Goal: Task Accomplishment & Management: Contribute content

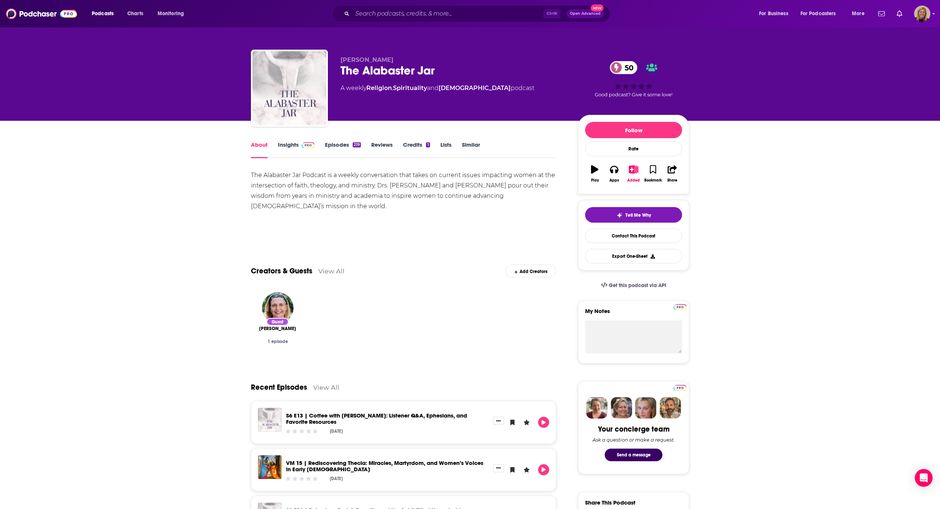
click at [287, 143] on link "Insights" at bounding box center [296, 149] width 37 height 17
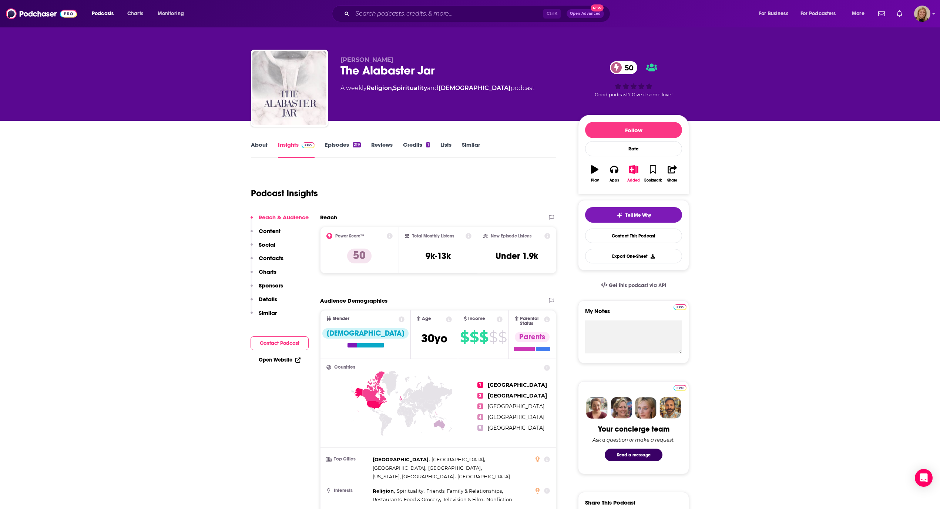
click at [278, 340] on button "Contact Podcast" at bounding box center [280, 343] width 58 height 14
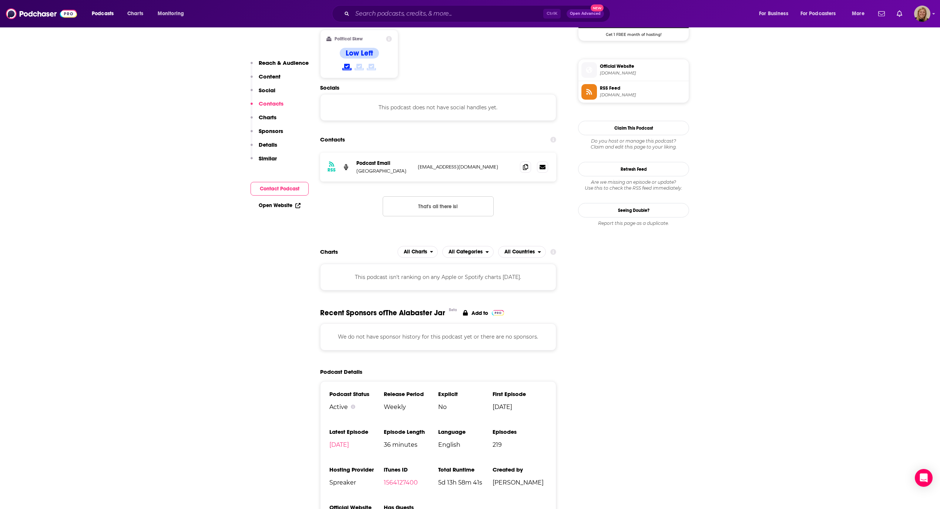
scroll to position [578, 0]
click at [528, 163] on icon at bounding box center [525, 166] width 5 height 6
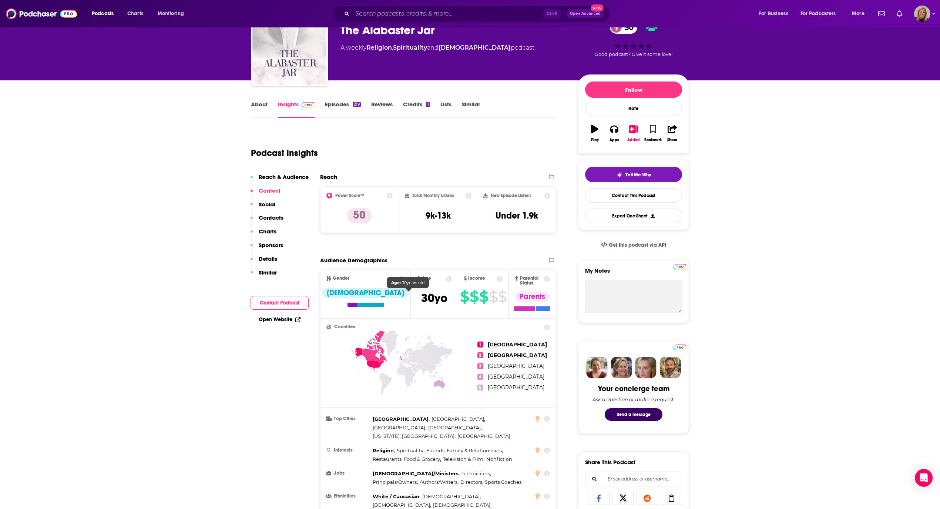
scroll to position [36, 0]
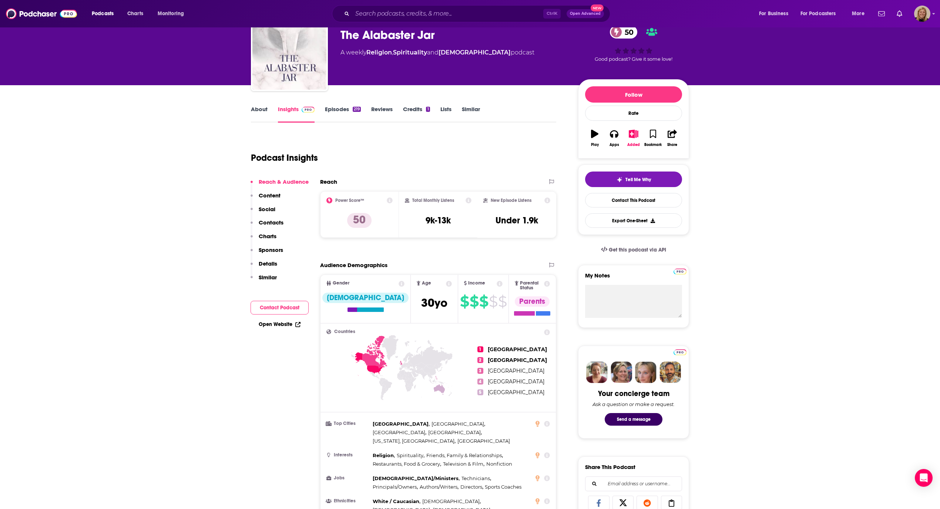
click at [276, 319] on div "Open Website" at bounding box center [280, 324] width 58 height 14
click at [275, 325] on link "Open Website" at bounding box center [280, 324] width 42 height 6
click at [281, 307] on button "Contact Podcast" at bounding box center [280, 308] width 58 height 14
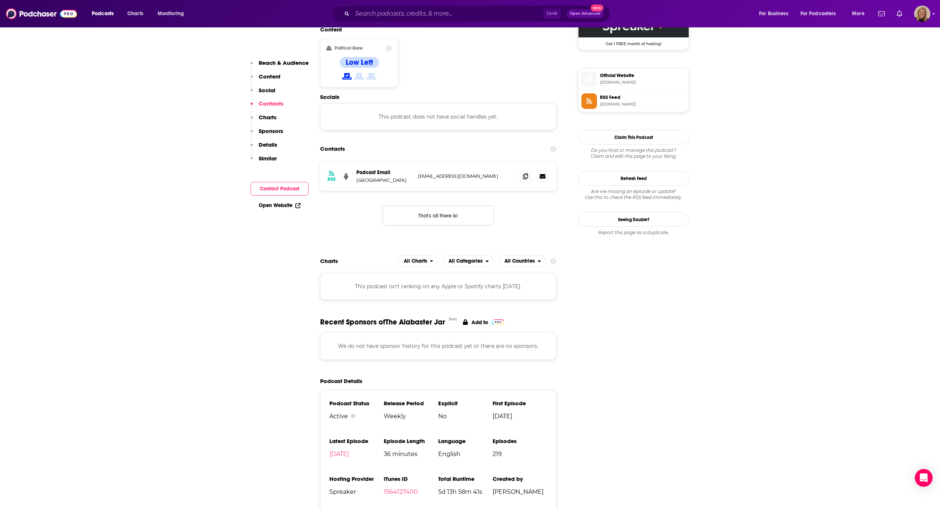
scroll to position [578, 0]
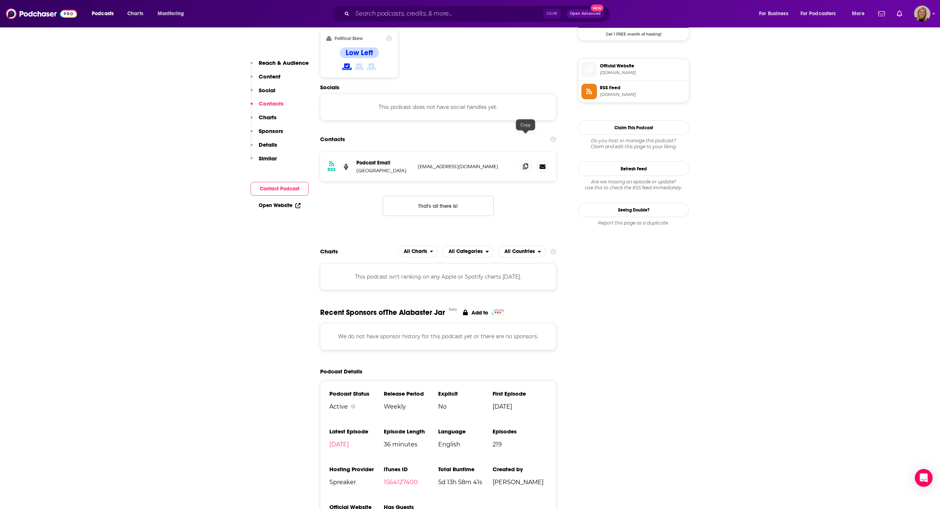
click at [526, 163] on icon at bounding box center [525, 166] width 5 height 6
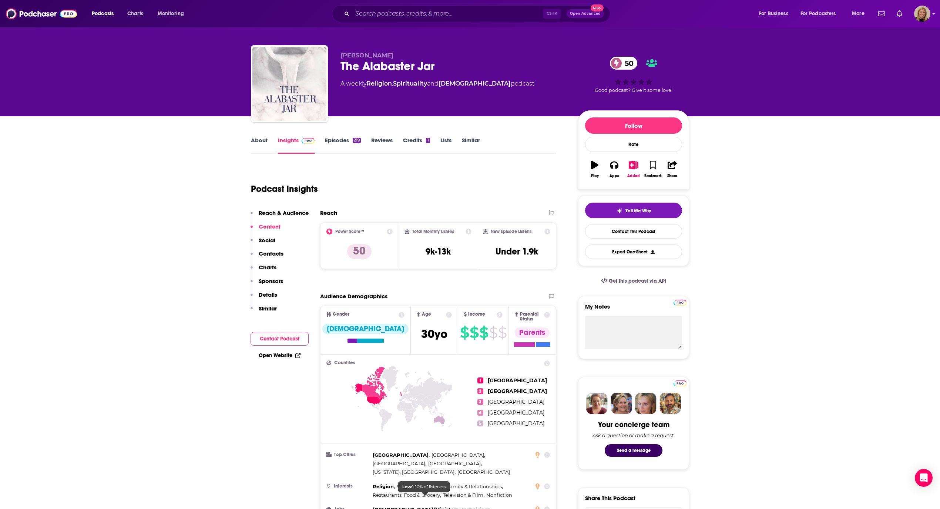
scroll to position [0, 0]
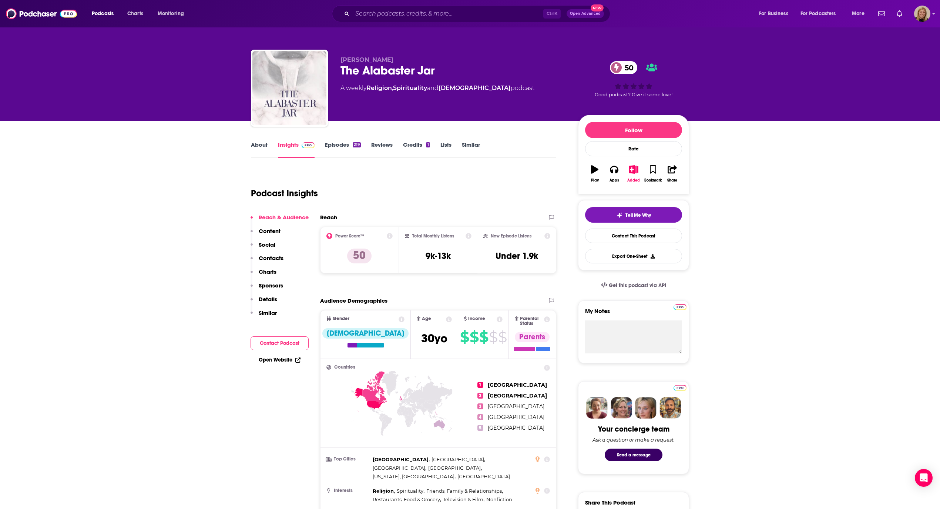
click at [262, 337] on button "Contact Podcast" at bounding box center [280, 343] width 58 height 14
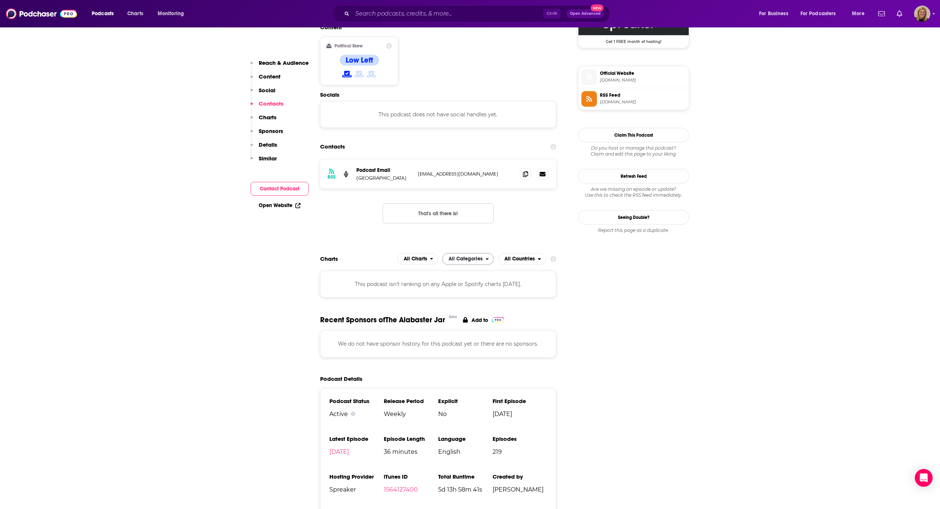
scroll to position [578, 0]
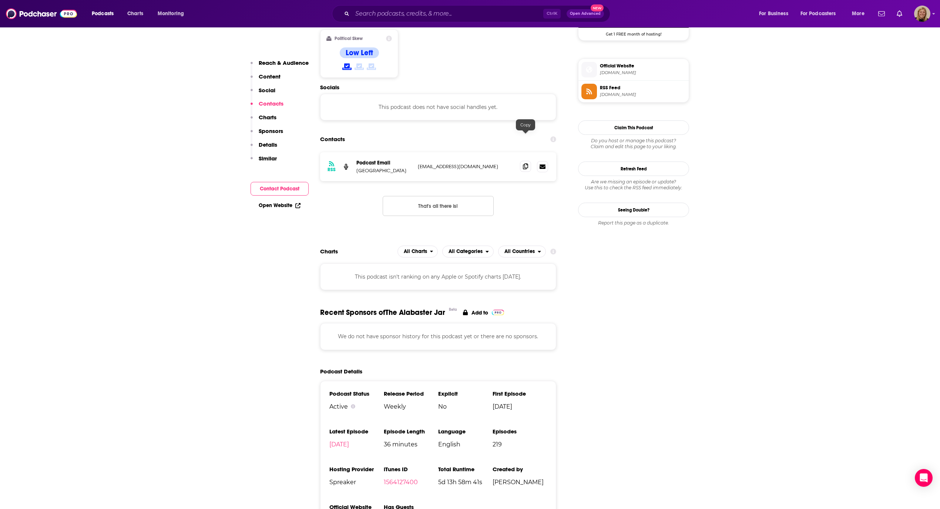
drag, startPoint x: 523, startPoint y: 138, endPoint x: 528, endPoint y: 140, distance: 5.3
click at [523, 163] on icon at bounding box center [525, 166] width 5 height 6
click at [527, 163] on icon at bounding box center [525, 166] width 5 height 6
click at [525, 163] on icon at bounding box center [525, 166] width 5 height 6
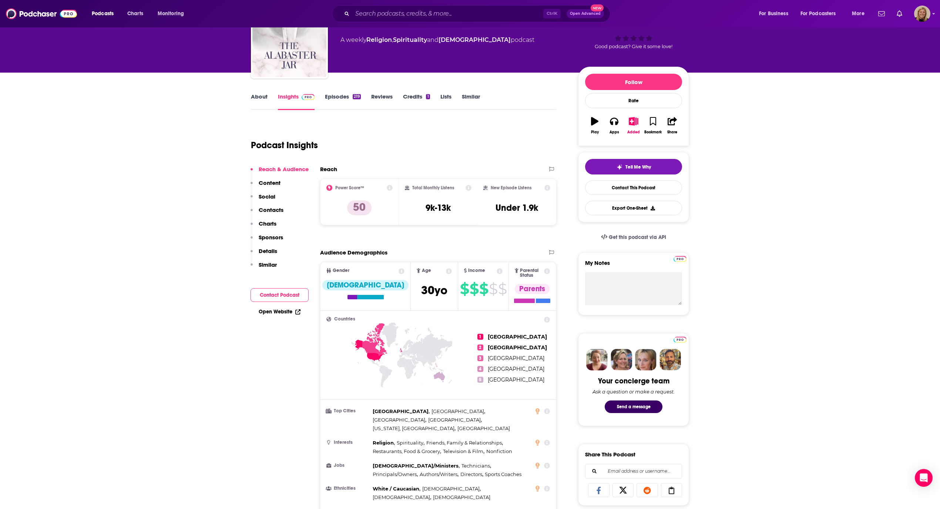
scroll to position [49, 0]
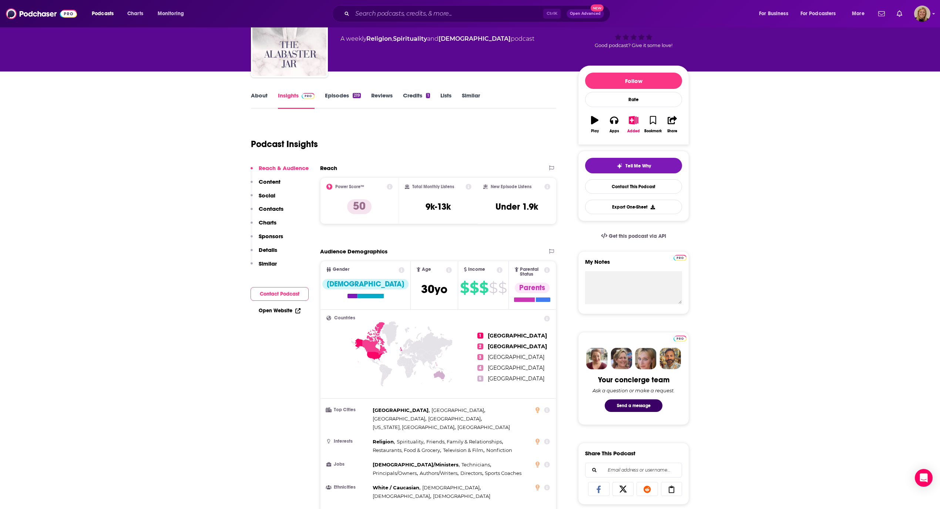
click at [468, 96] on link "Similar" at bounding box center [471, 100] width 18 height 17
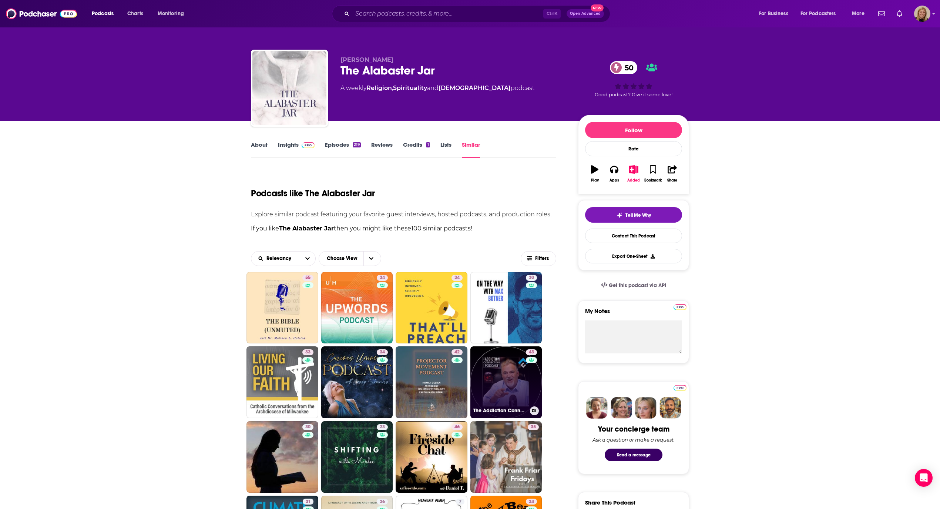
click at [516, 375] on link "43 The Addiction Connection Podcast" at bounding box center [507, 382] width 72 height 72
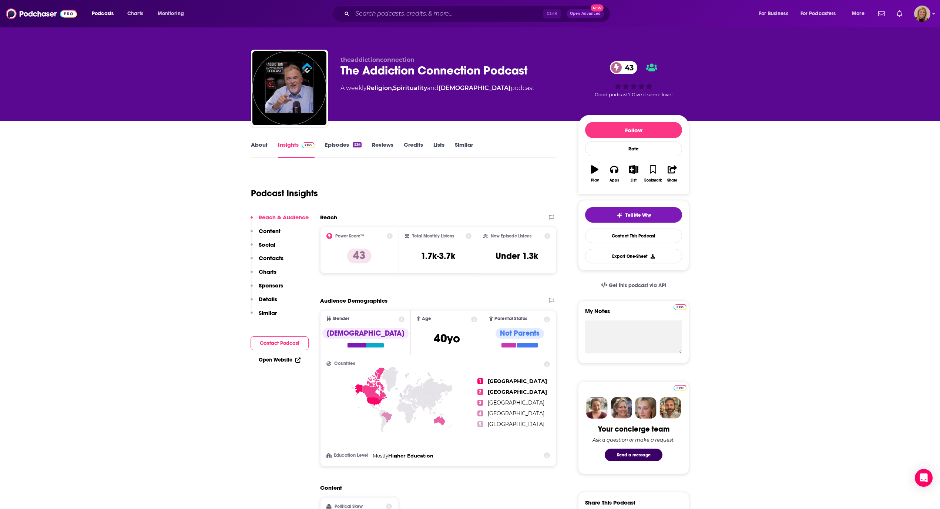
click at [258, 147] on link "About" at bounding box center [259, 149] width 17 height 17
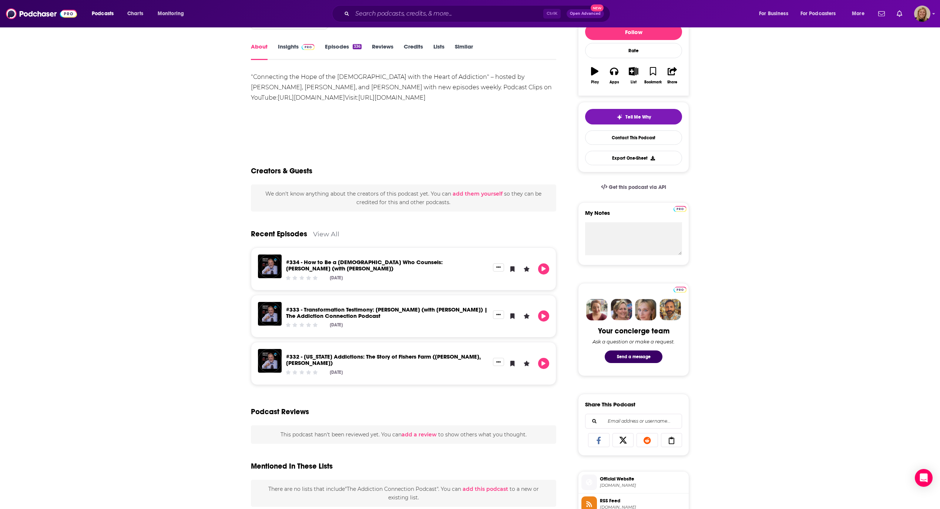
scroll to position [98, 0]
click at [331, 232] on link "View All" at bounding box center [326, 234] width 26 height 8
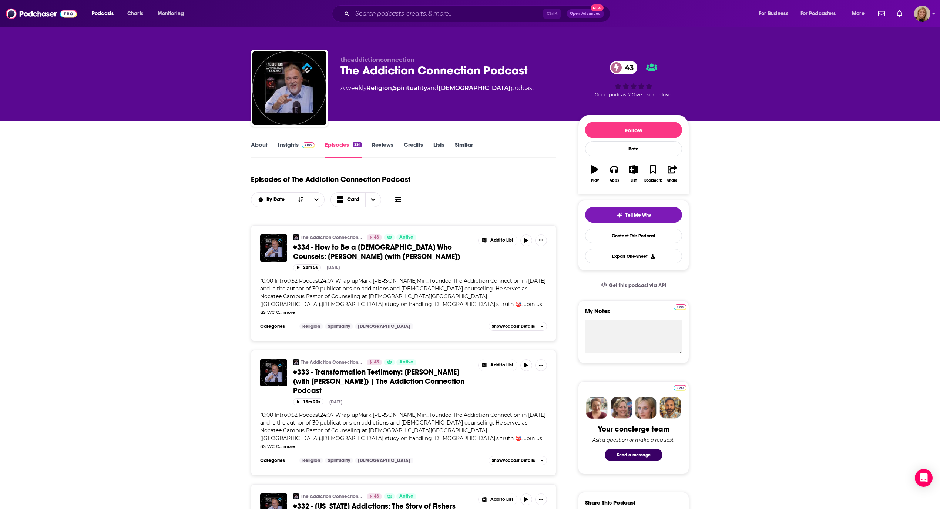
click at [261, 145] on link "About" at bounding box center [259, 149] width 17 height 17
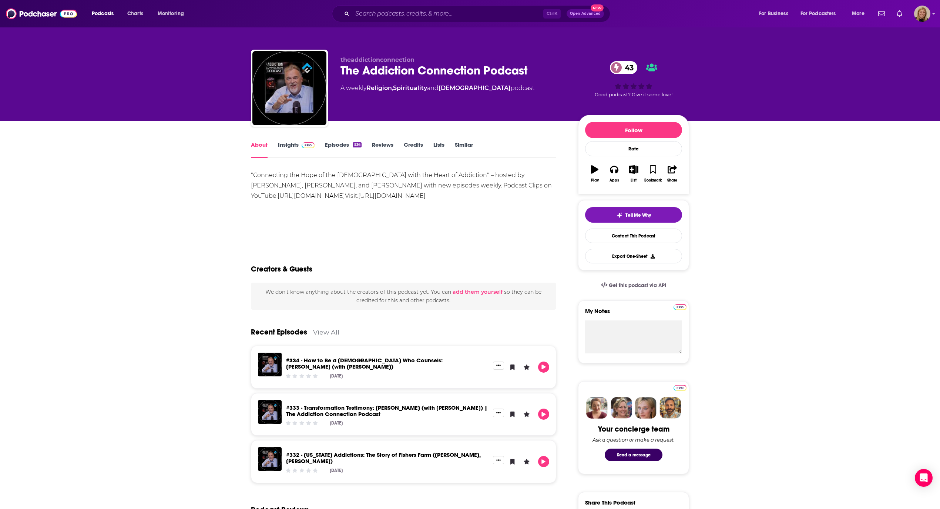
click at [285, 141] on link "Insights" at bounding box center [296, 149] width 37 height 17
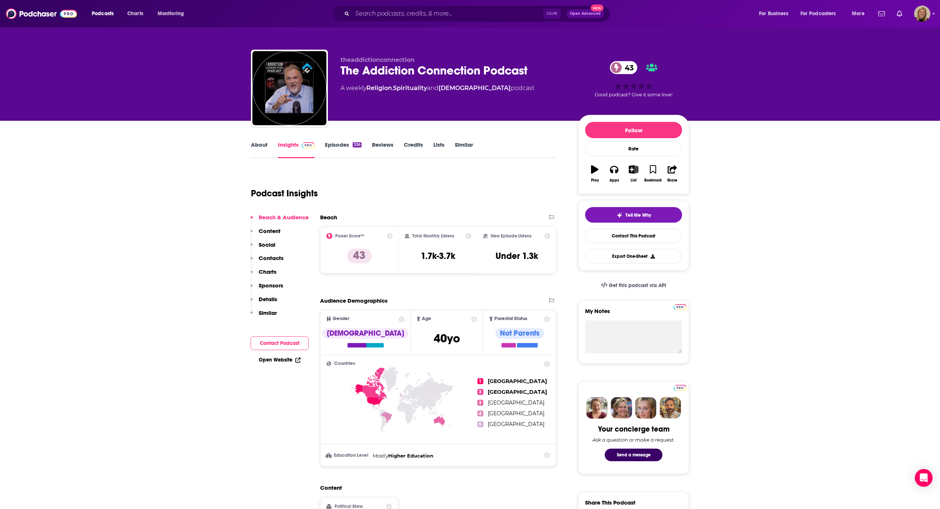
click at [283, 359] on link "Open Website" at bounding box center [280, 360] width 42 height 6
click at [636, 173] on icon "button" at bounding box center [633, 169] width 9 height 8
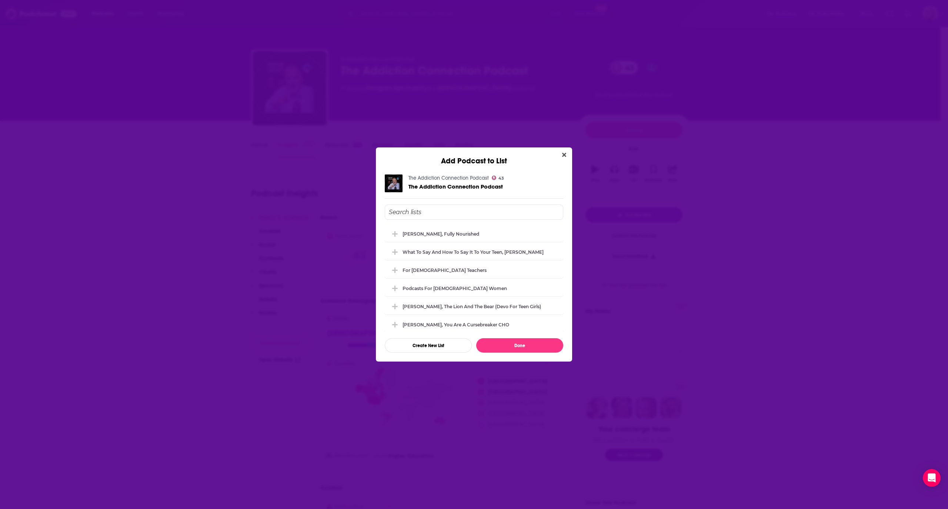
click at [514, 207] on input "Add Podcast To List" at bounding box center [474, 211] width 178 height 15
type input "s"
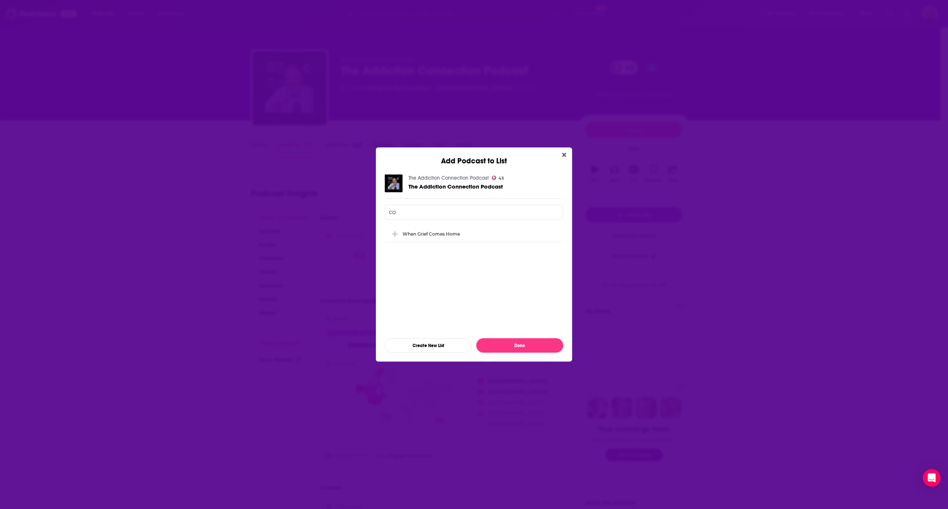
type input "c"
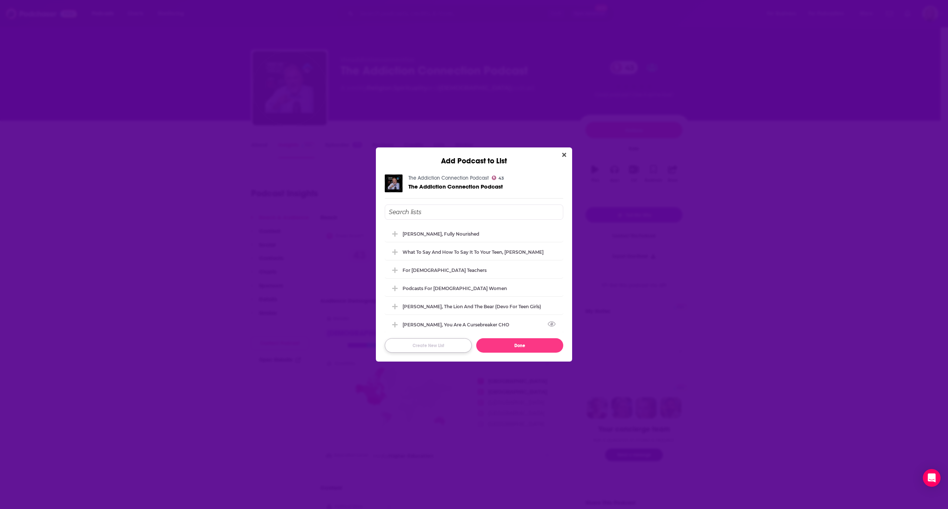
click at [410, 347] on button "Create New List" at bounding box center [428, 345] width 87 height 14
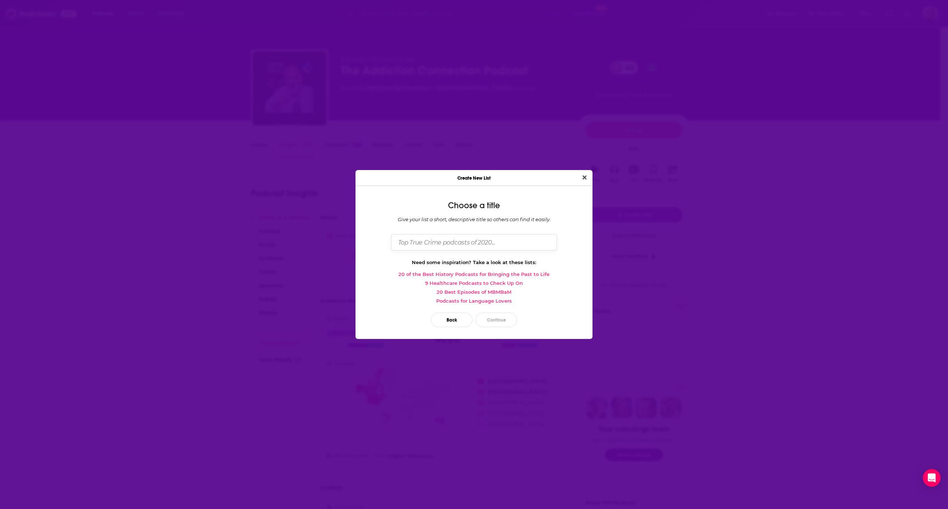
click at [491, 244] on input "Dialog" at bounding box center [474, 242] width 166 height 16
type input "Confessions of a [DEMOGRAPHIC_DATA] Alcoholic"
click at [493, 319] on button "Continue" at bounding box center [495, 319] width 41 height 14
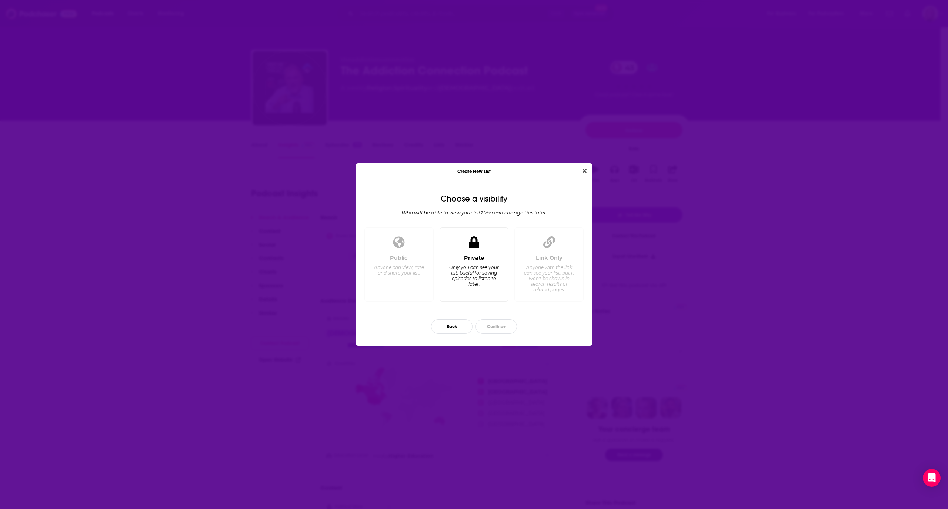
click at [489, 267] on div "Only you can see your list. Useful for saving episodes to listen to later." at bounding box center [473, 275] width 51 height 22
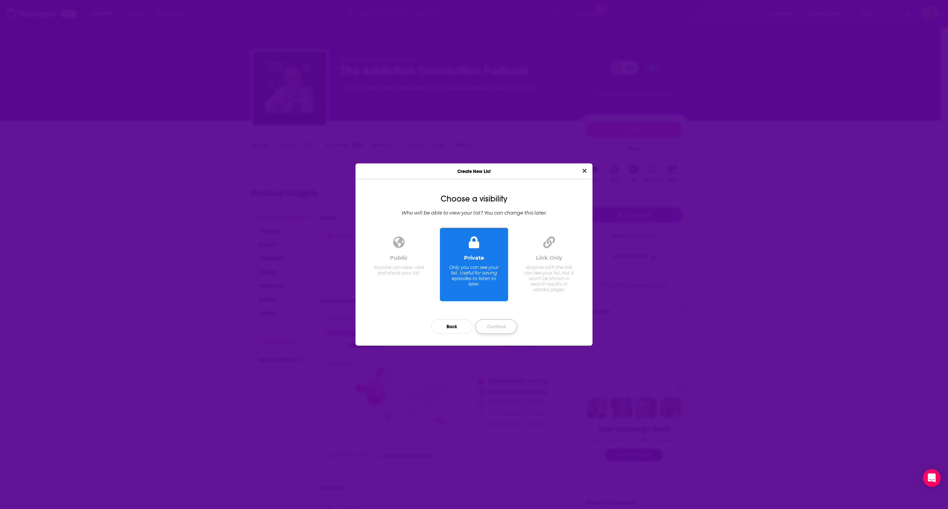
click at [495, 331] on button "Continue" at bounding box center [495, 326] width 41 height 14
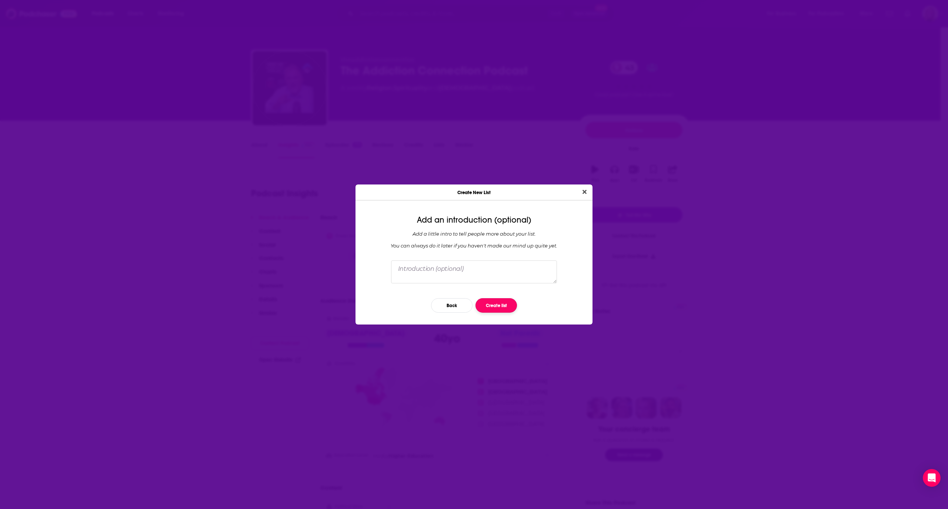
click at [502, 301] on button "Create list" at bounding box center [495, 305] width 41 height 14
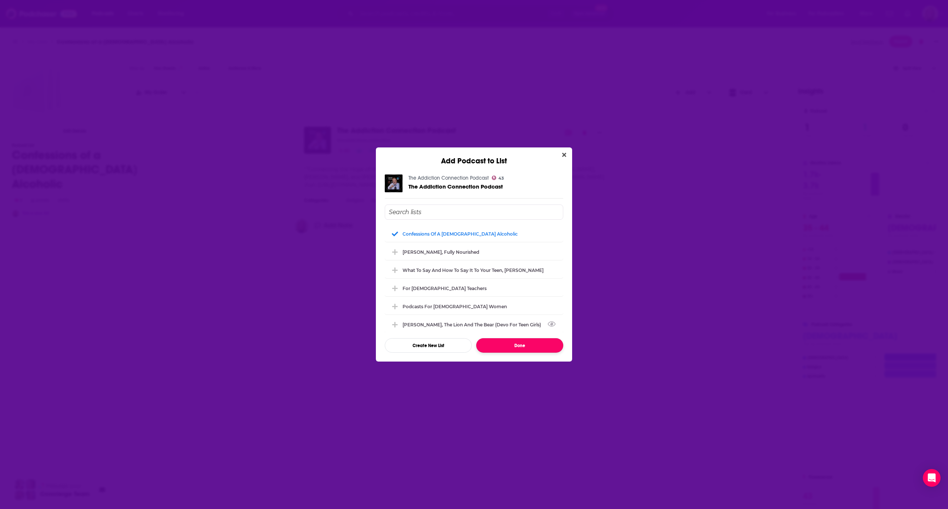
click at [517, 343] on button "Done" at bounding box center [519, 345] width 87 height 14
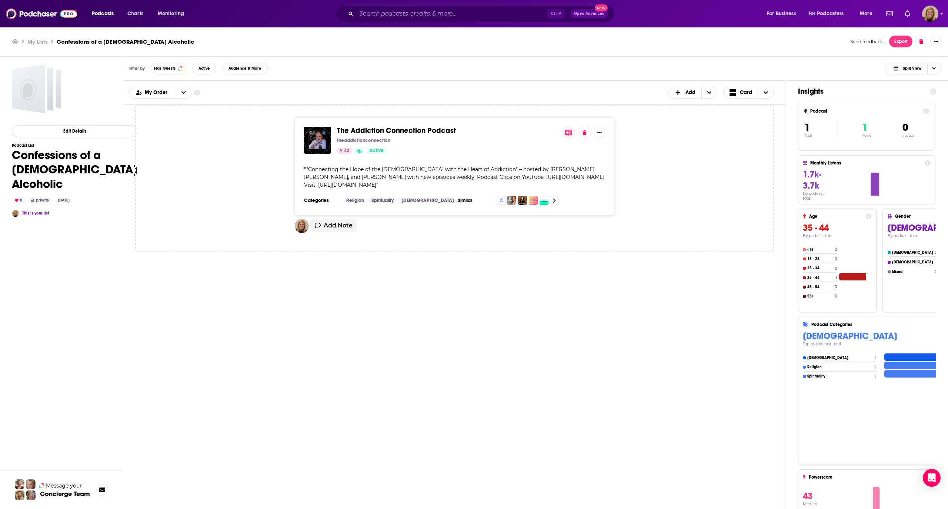
click at [460, 335] on div "The Addiction Connection Podcast theaddictionconnection 43 Active " "Connecting…" at bounding box center [454, 257] width 639 height 305
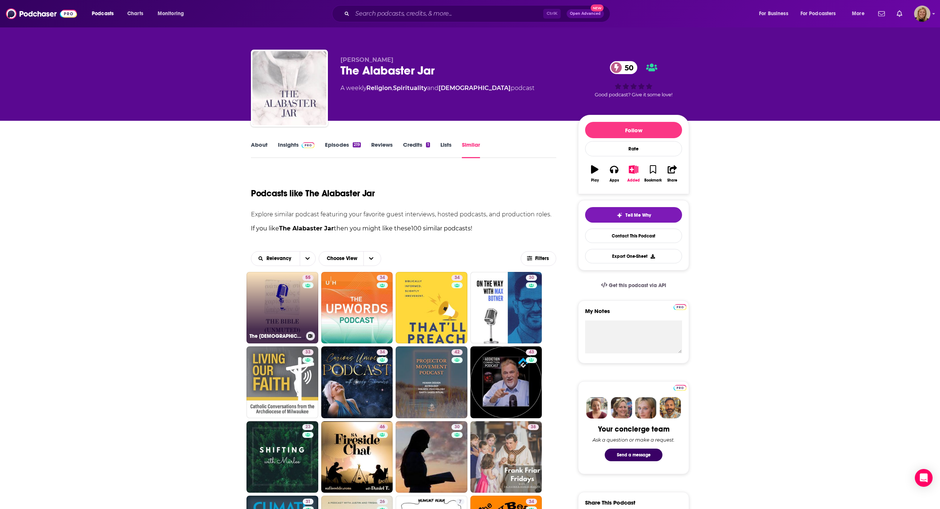
click at [278, 292] on link "55 The [DEMOGRAPHIC_DATA] (Unmuted)" at bounding box center [283, 308] width 72 height 72
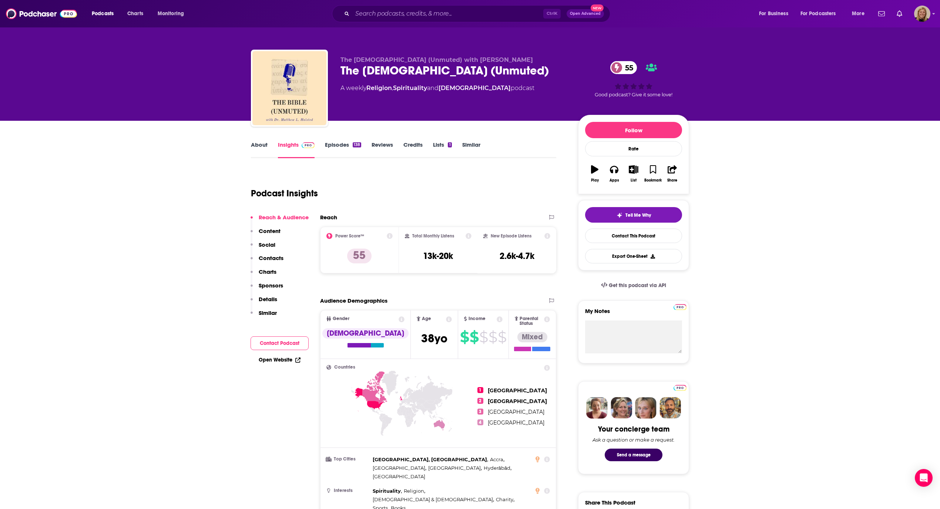
click at [260, 149] on link "About" at bounding box center [259, 149] width 17 height 17
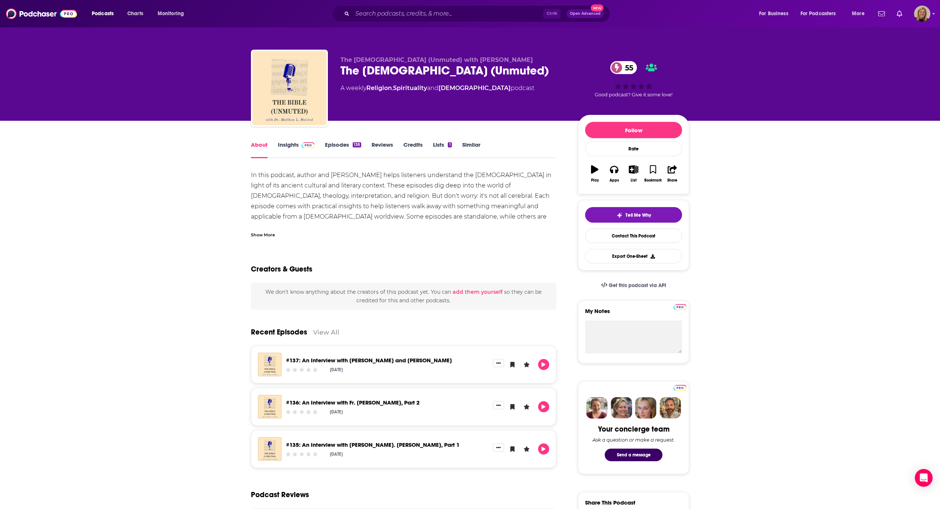
click at [261, 237] on div "Show More" at bounding box center [263, 234] width 24 height 7
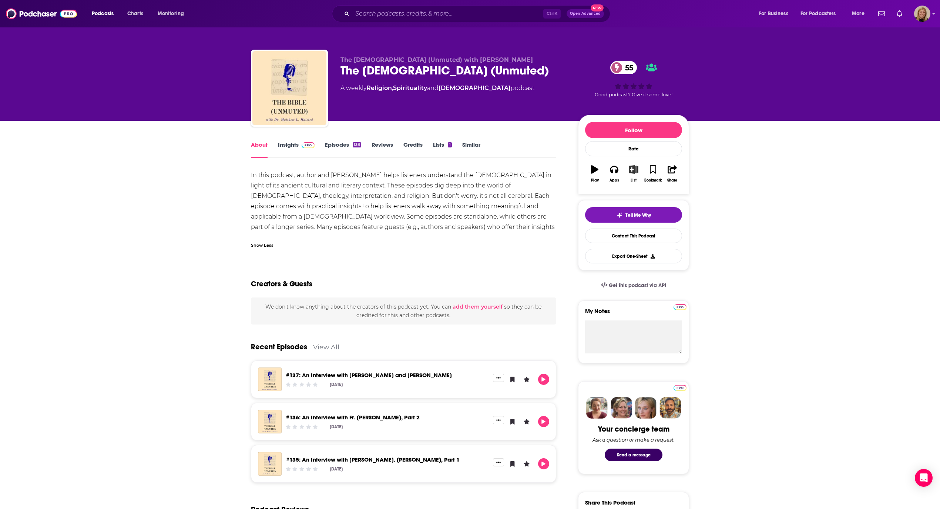
click at [635, 174] on button "List" at bounding box center [633, 173] width 19 height 27
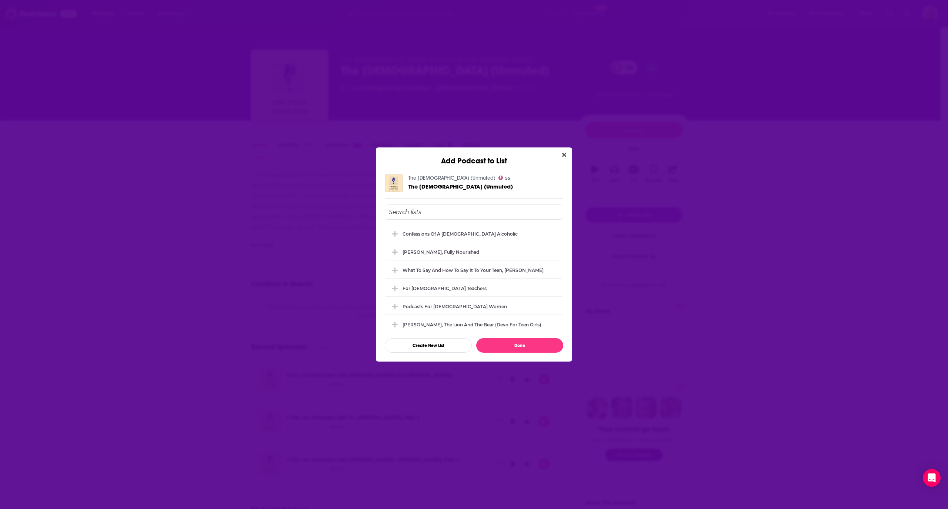
click at [436, 213] on input "Add Podcast To List" at bounding box center [474, 211] width 178 height 15
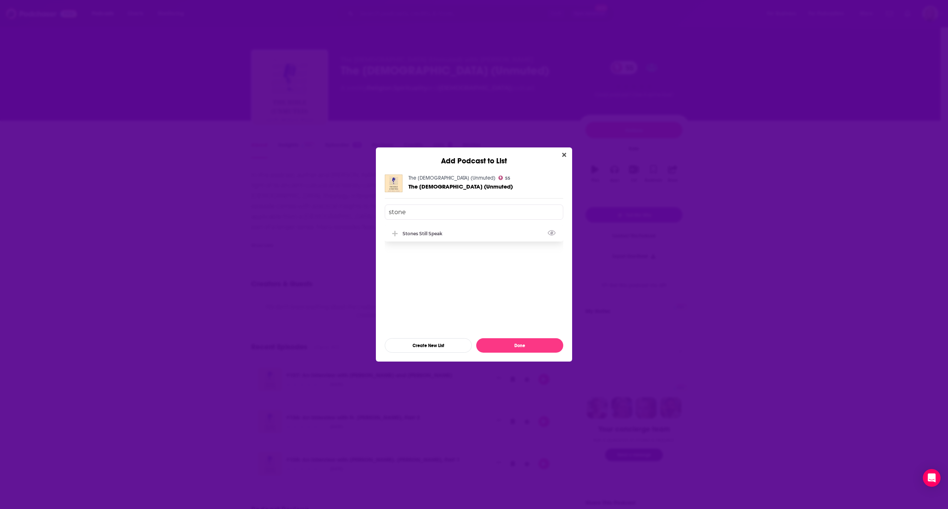
click at [436, 234] on div "Stones Still Speak" at bounding box center [424, 234] width 44 height 6
type input "stone"
click at [512, 345] on button "Done" at bounding box center [519, 345] width 87 height 14
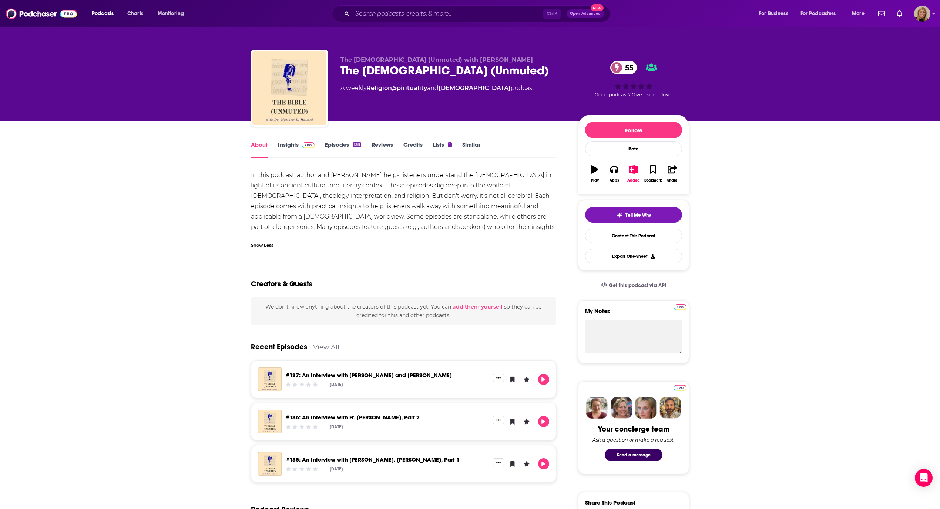
click at [290, 143] on link "Insights" at bounding box center [296, 149] width 37 height 17
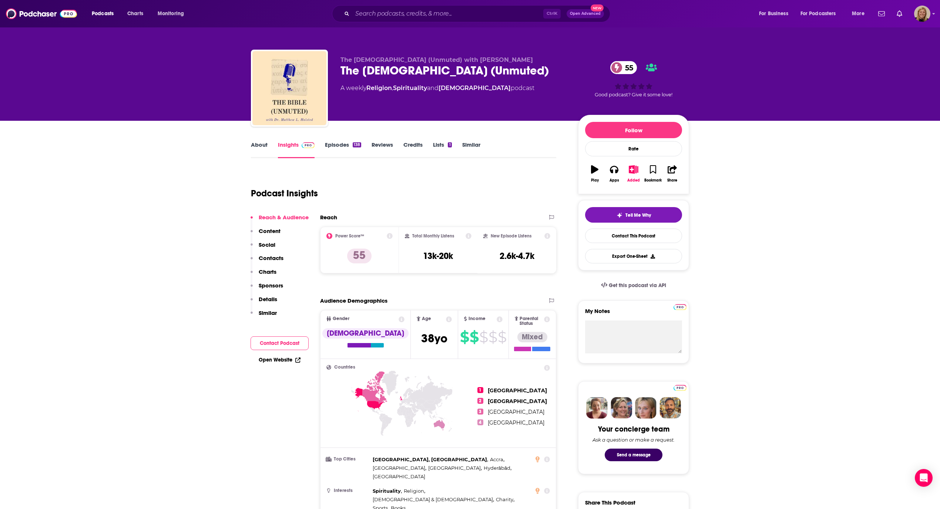
click at [283, 341] on button "Contact Podcast" at bounding box center [280, 343] width 58 height 14
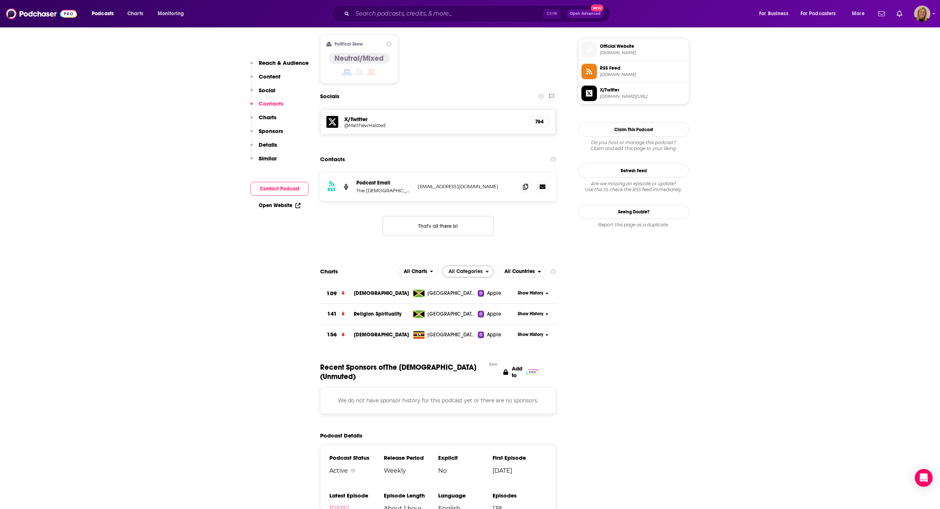
scroll to position [592, 0]
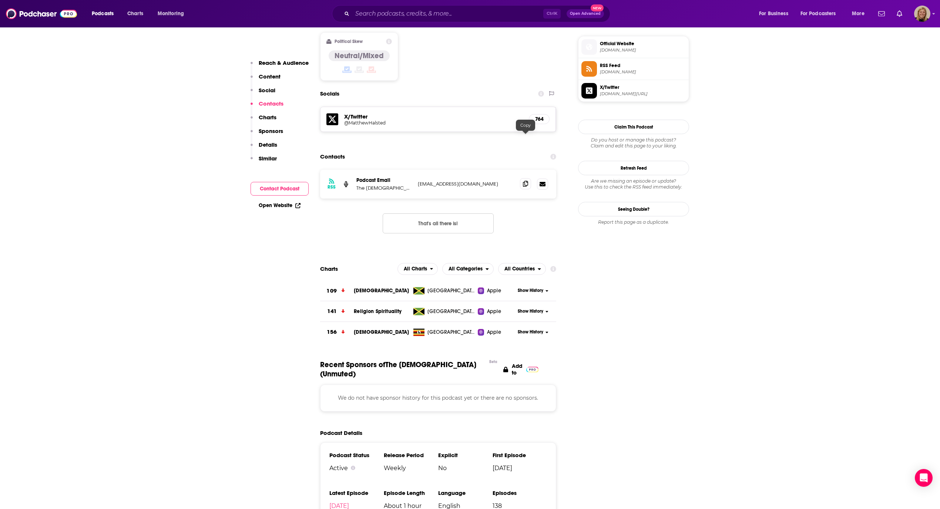
click at [525, 181] on icon at bounding box center [525, 184] width 5 height 6
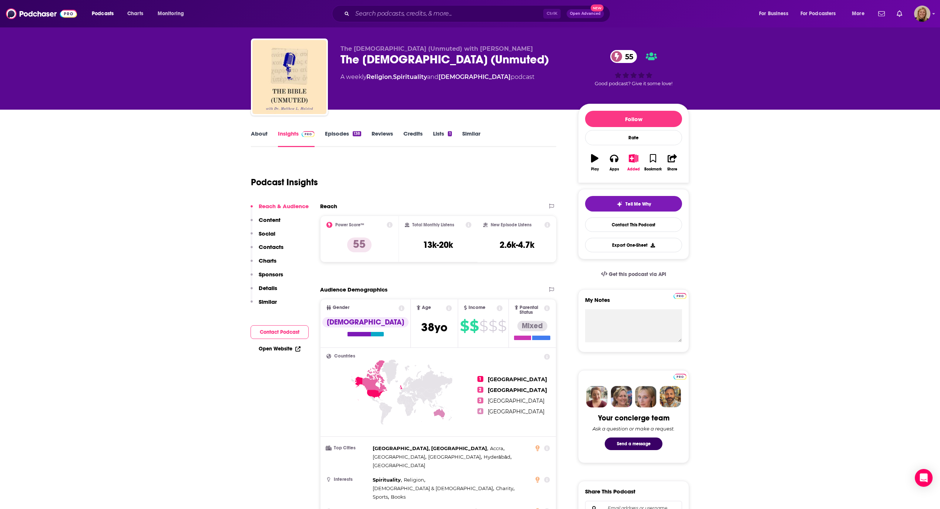
scroll to position [0, 0]
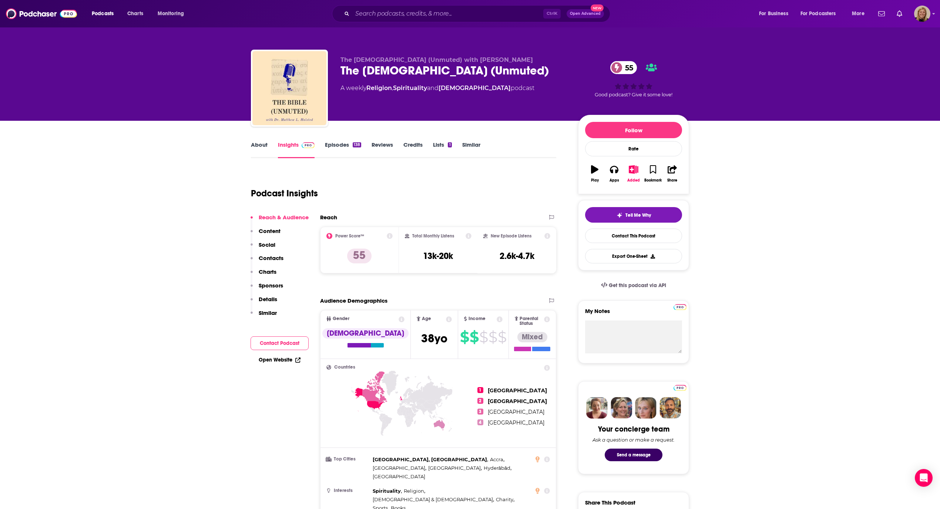
click at [280, 342] on button "Contact Podcast" at bounding box center [280, 343] width 58 height 14
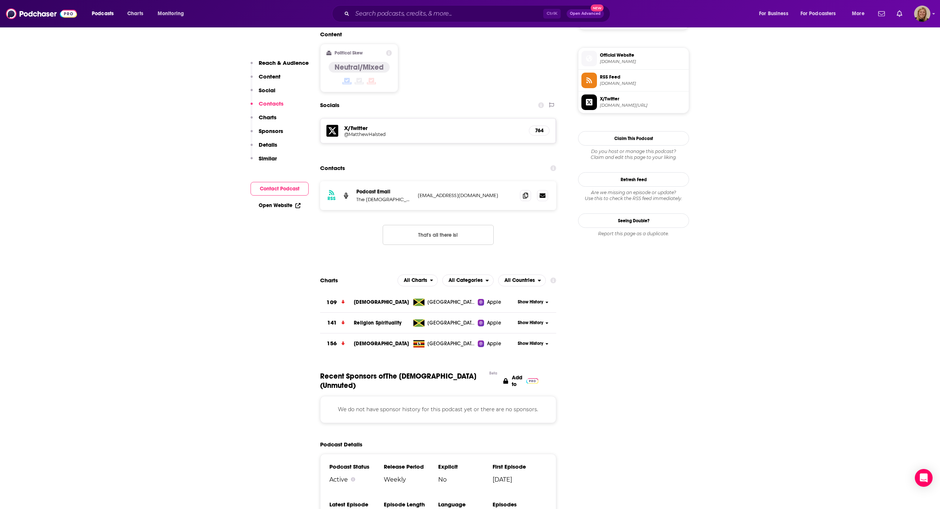
scroll to position [592, 0]
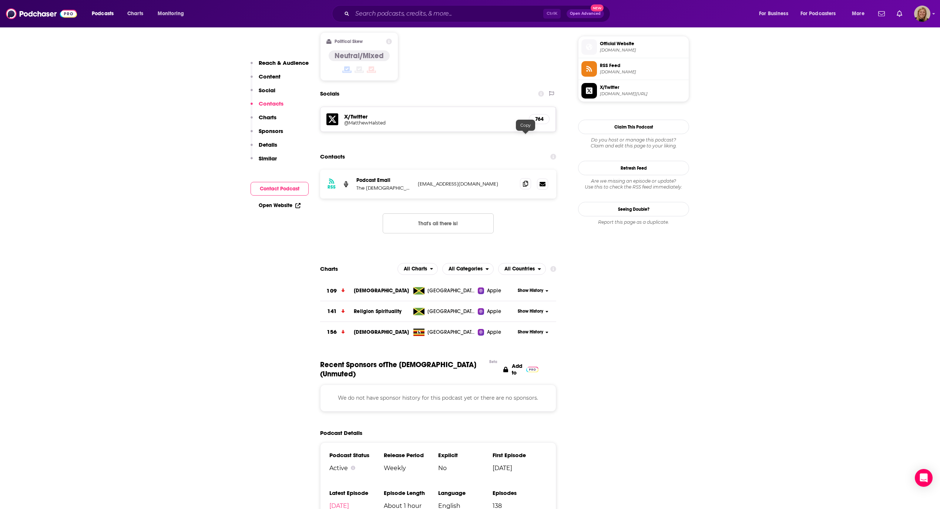
click at [523, 181] on icon at bounding box center [525, 184] width 5 height 6
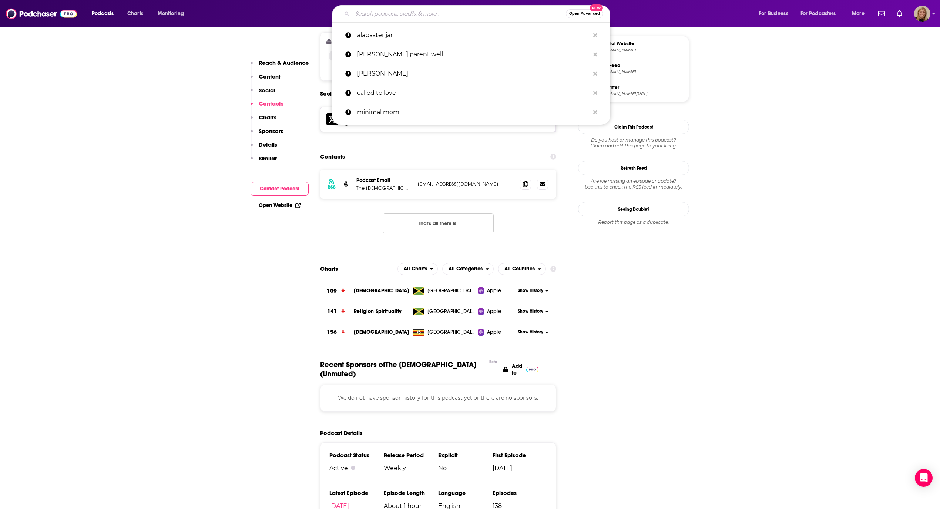
click at [387, 15] on input "Search podcasts, credits, & more..." at bounding box center [459, 14] width 214 height 12
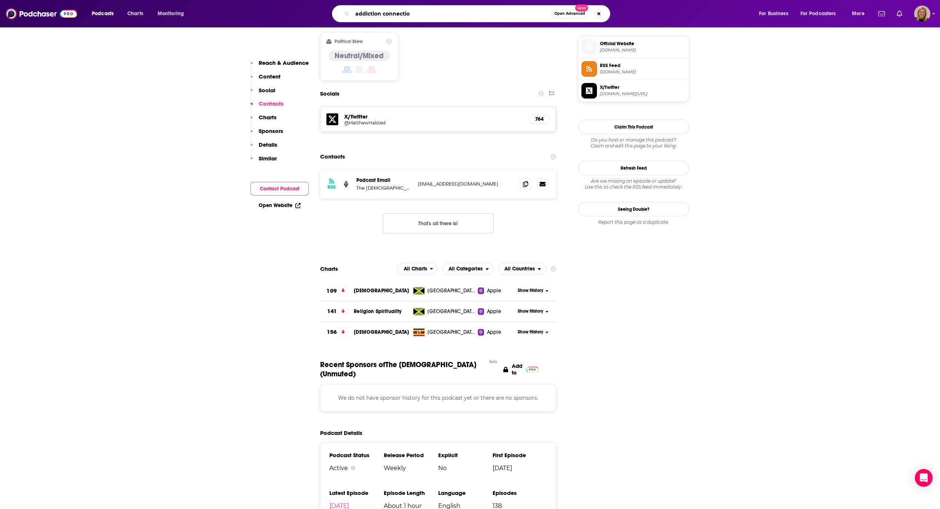
type input "addiction connection"
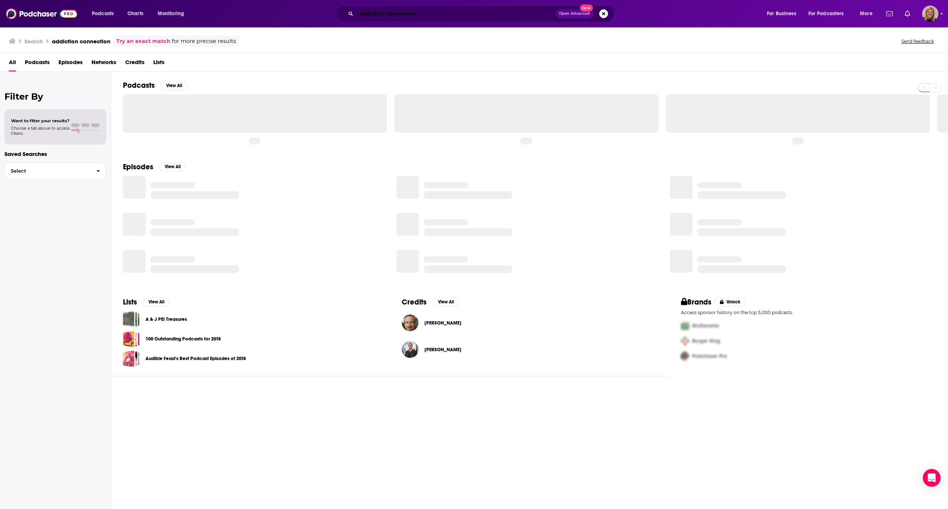
click at [454, 9] on input "addiction connection" at bounding box center [456, 14] width 200 height 12
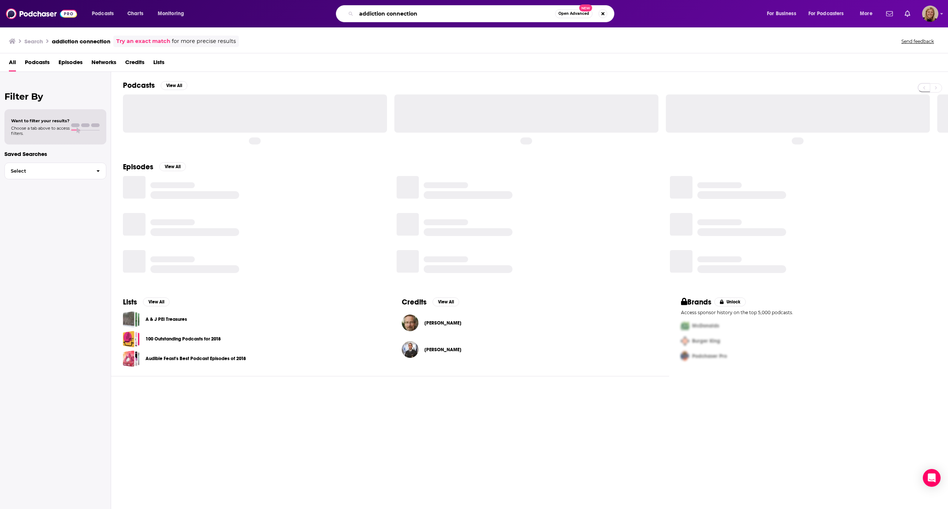
click at [454, 12] on input "addiction connection" at bounding box center [455, 14] width 199 height 12
click at [271, 71] on div "All Podcasts Episodes Networks Credits Lists" at bounding box center [475, 63] width 933 height 15
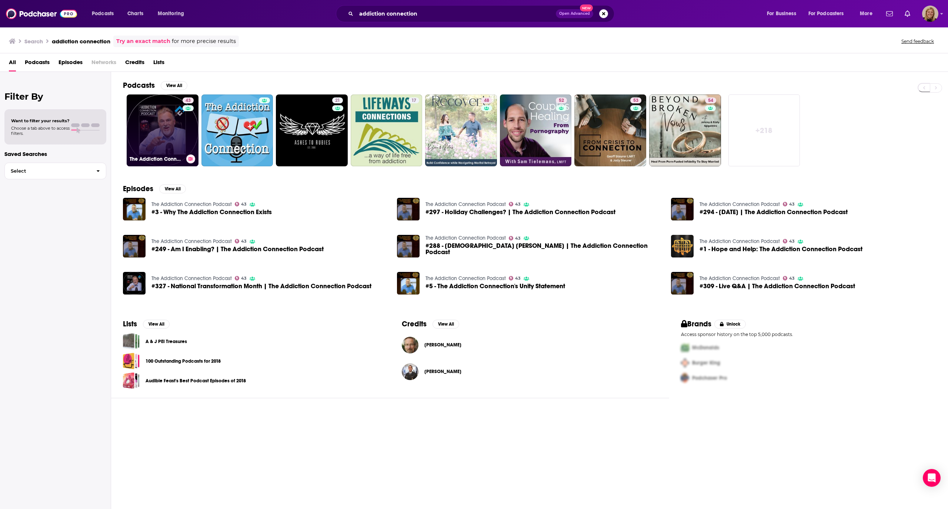
click at [162, 129] on link "43 The Addiction Connection Podcast" at bounding box center [163, 130] width 72 height 72
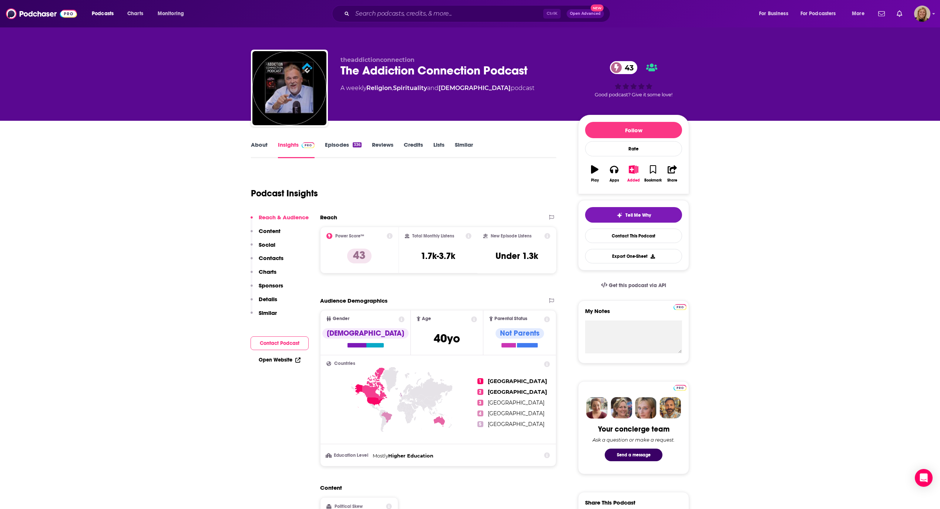
click at [279, 344] on button "Contact Podcast" at bounding box center [280, 343] width 58 height 14
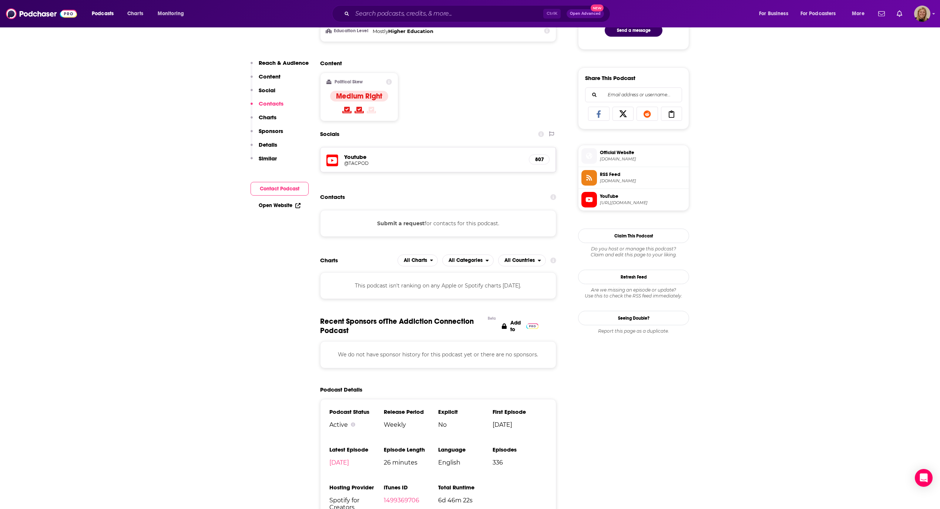
scroll to position [395, 0]
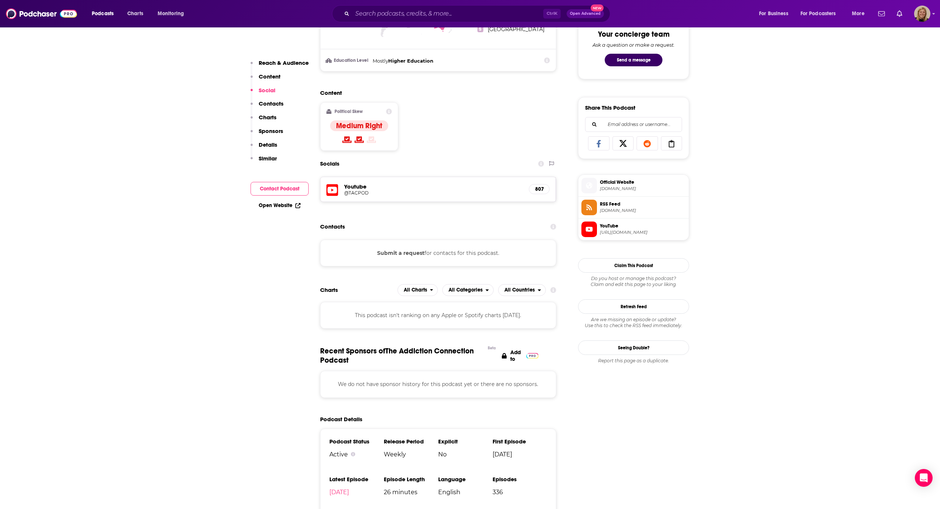
click at [403, 255] on button "Submit a request" at bounding box center [400, 253] width 47 height 8
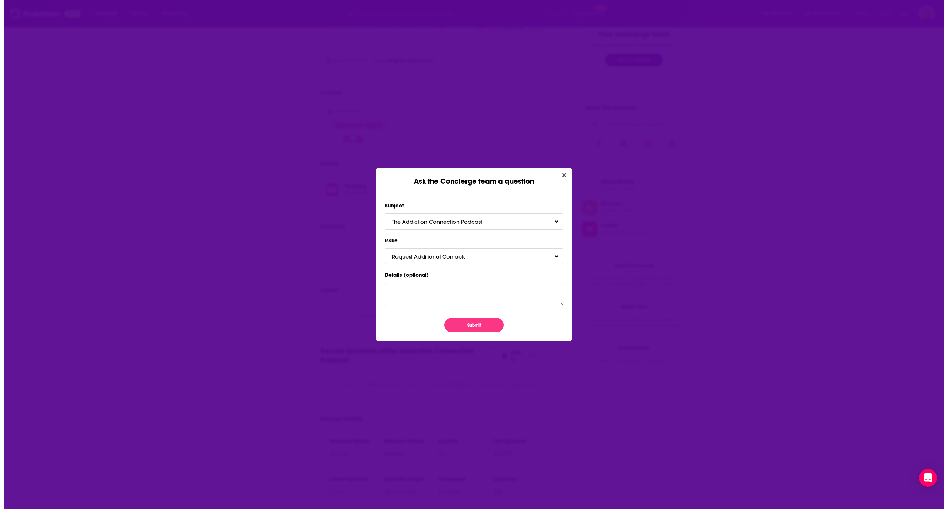
scroll to position [0, 0]
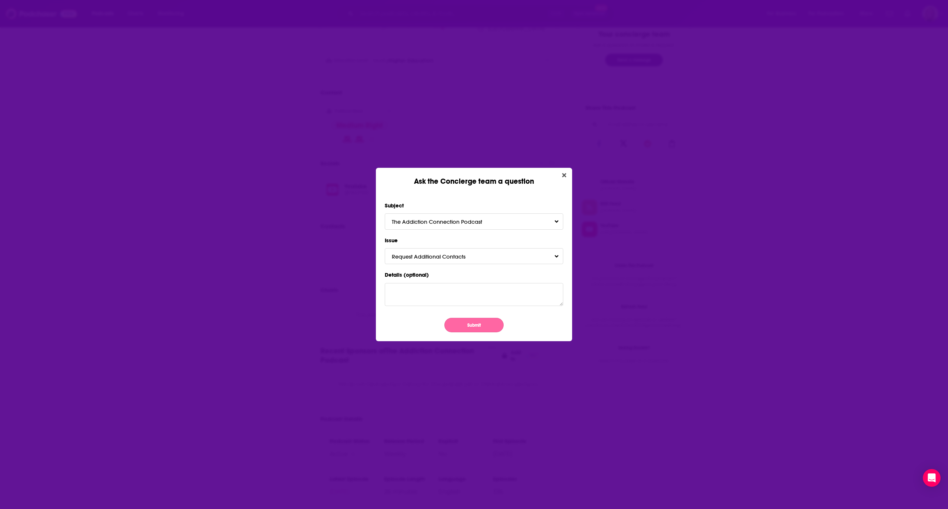
click at [471, 319] on button "Submit" at bounding box center [473, 325] width 59 height 14
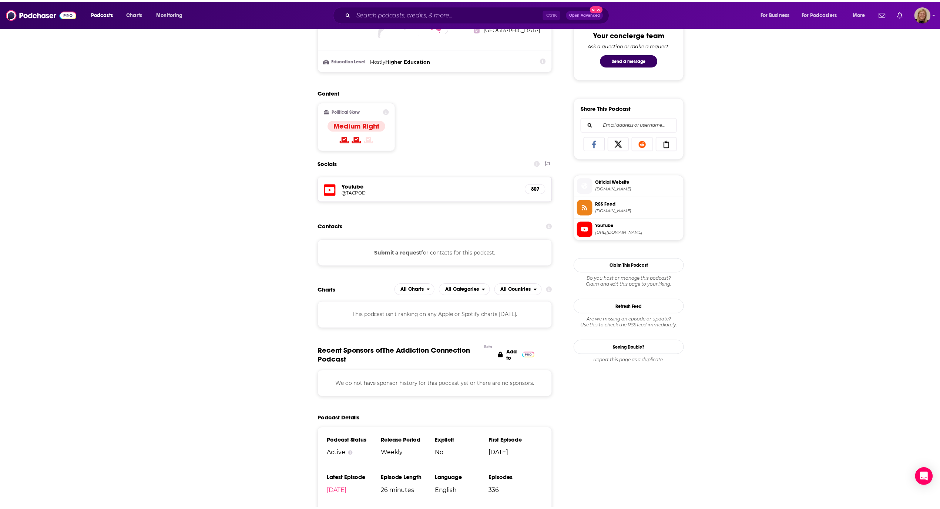
scroll to position [395, 0]
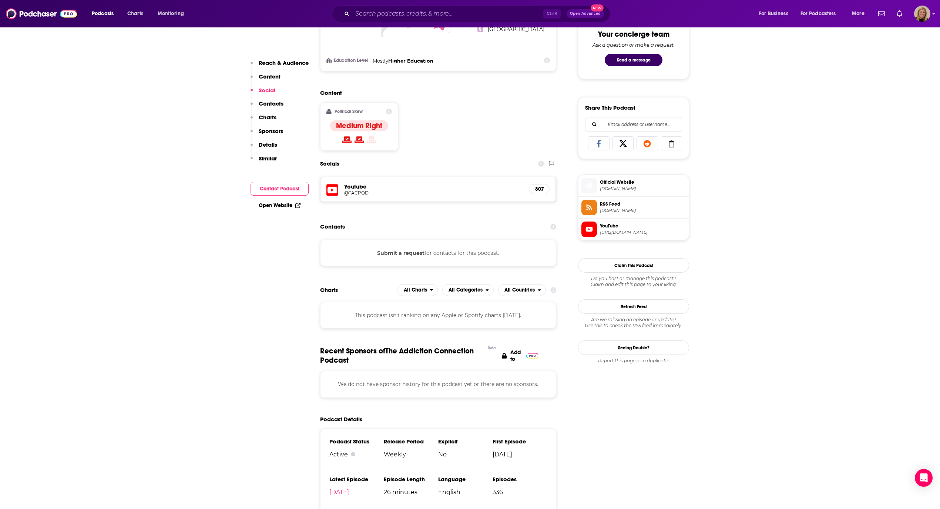
click at [331, 190] on icon at bounding box center [333, 190] width 12 height 14
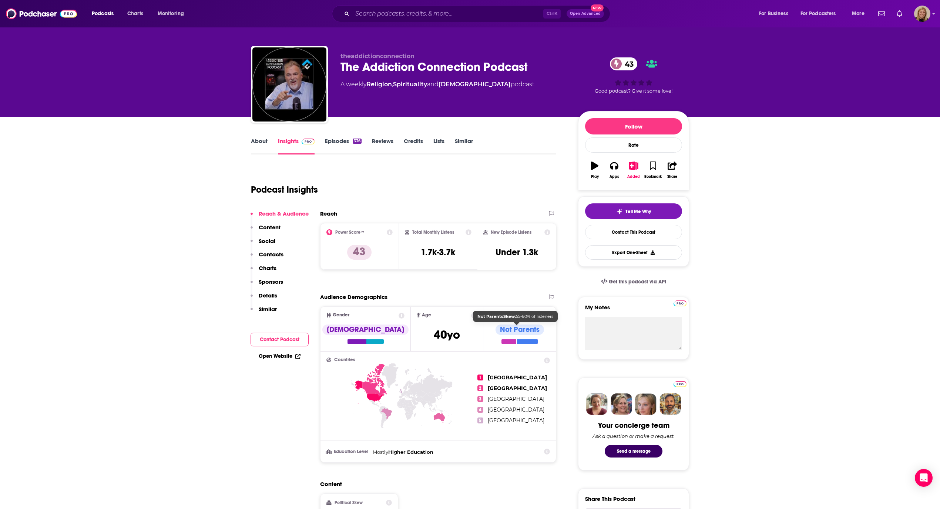
scroll to position [0, 0]
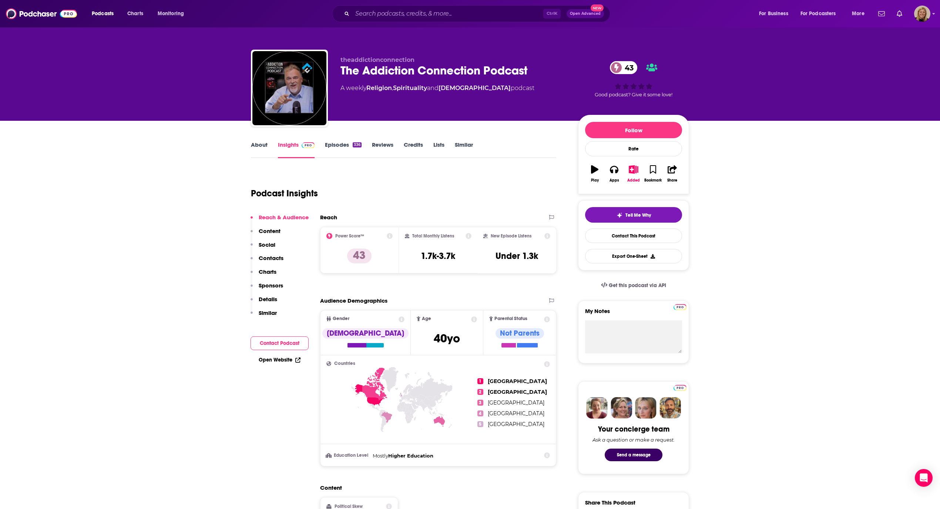
click at [459, 141] on link "Similar" at bounding box center [464, 149] width 18 height 17
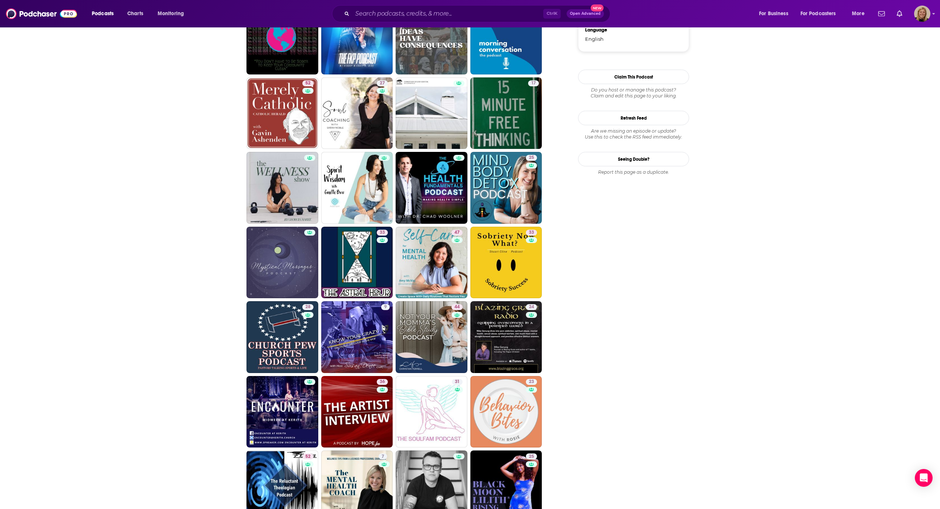
scroll to position [790, 0]
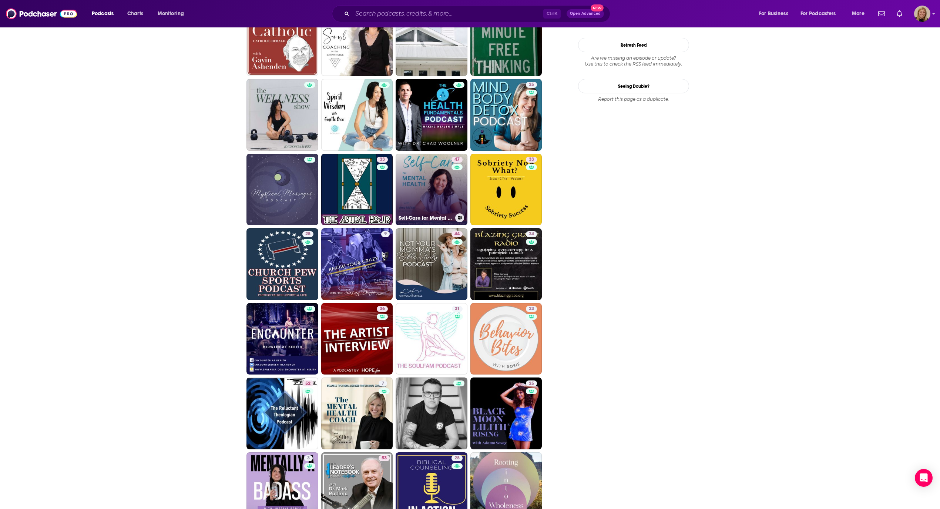
click at [425, 198] on link "47 Self-Care for Mental Health | Wellness Plan, Anxiety and [MEDICAL_DATA], [ME…" at bounding box center [432, 190] width 72 height 72
